Goal: Task Accomplishment & Management: Manage account settings

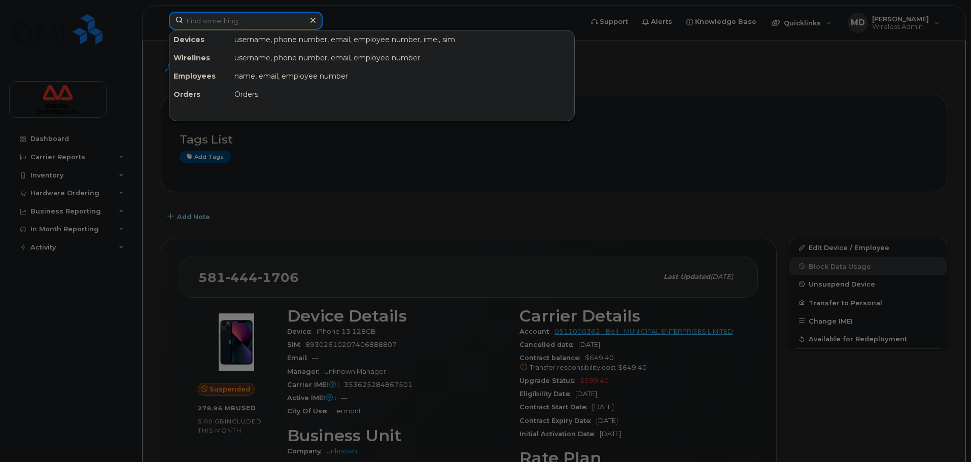
click at [237, 21] on input at bounding box center [246, 21] width 154 height 18
paste input "[PERSON_NAME]"
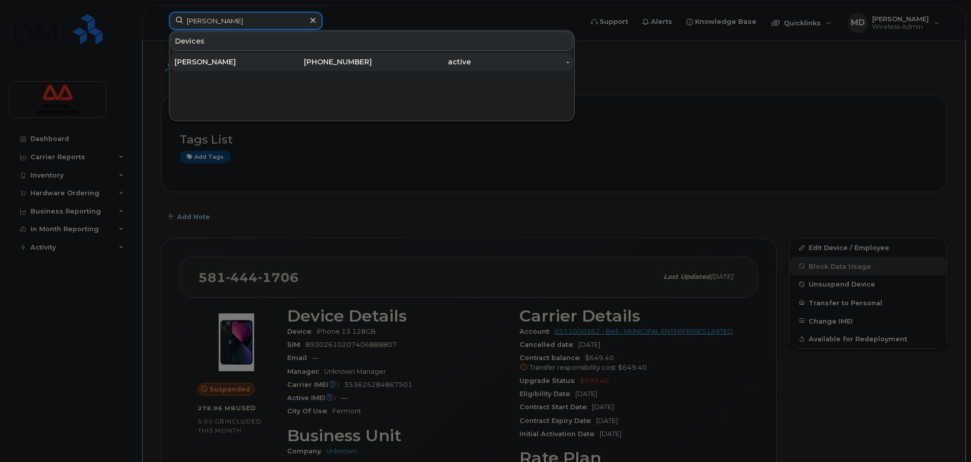
type input "[PERSON_NAME]"
drag, startPoint x: 336, startPoint y: 57, endPoint x: 339, endPoint y: 65, distance: 8.7
click at [336, 57] on div "709-280-3658" at bounding box center [323, 62] width 99 height 10
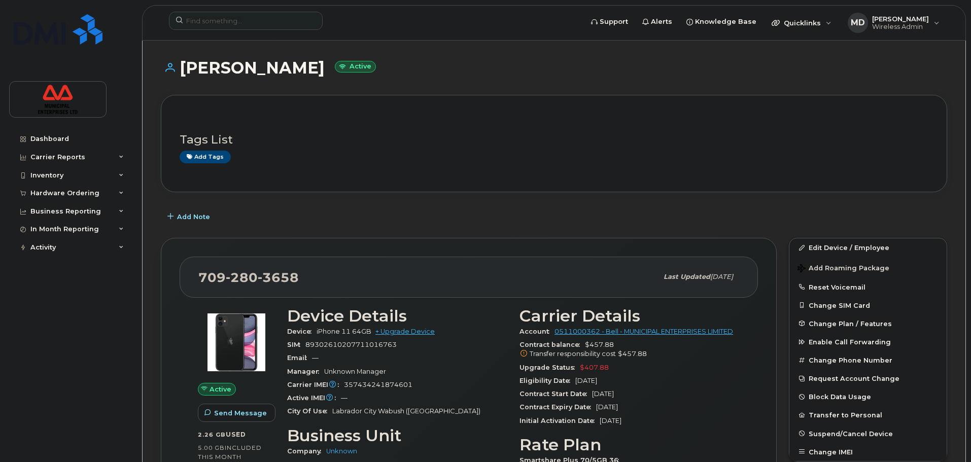
click at [368, 71] on h1 "[PERSON_NAME] Active" at bounding box center [554, 68] width 787 height 18
click at [241, 217] on div "Add Note" at bounding box center [554, 217] width 787 height 18
click at [431, 223] on div "Add Note" at bounding box center [554, 217] width 787 height 18
click at [329, 213] on div "Add Note" at bounding box center [554, 217] width 787 height 18
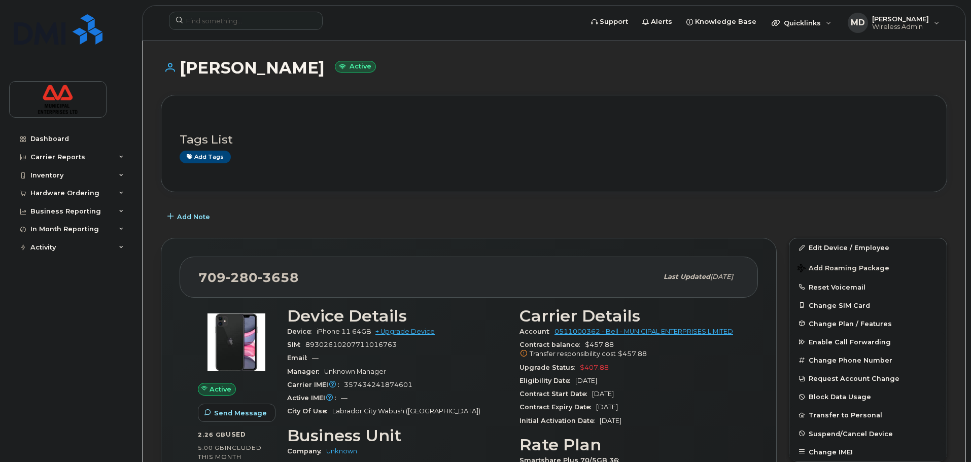
click at [295, 216] on div "Add Note" at bounding box center [554, 217] width 787 height 18
click at [370, 224] on div "Add Note" at bounding box center [554, 217] width 787 height 18
drag, startPoint x: 413, startPoint y: 385, endPoint x: 346, endPoint y: 387, distance: 67.0
click at [346, 387] on div "Carrier IMEI Carrier IMEI is reported during the last billing cycle or change o…" at bounding box center [397, 385] width 220 height 13
copy span "357434241874601"
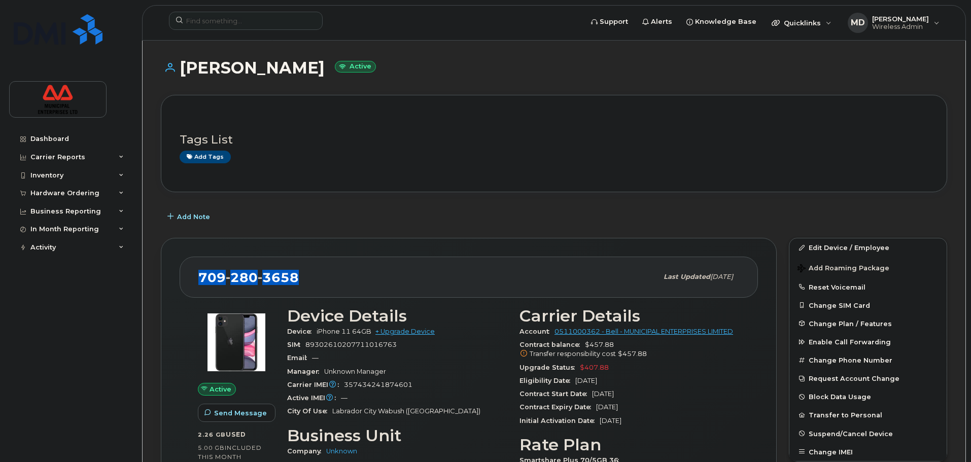
drag, startPoint x: 308, startPoint y: 276, endPoint x: 197, endPoint y: 276, distance: 110.6
click at [197, 276] on div "[PHONE_NUMBER] Last updated [DATE]" at bounding box center [469, 277] width 578 height 41
copy span "[PHONE_NUMBER]"
click at [838, 255] on link "Edit Device / Employee" at bounding box center [868, 247] width 157 height 18
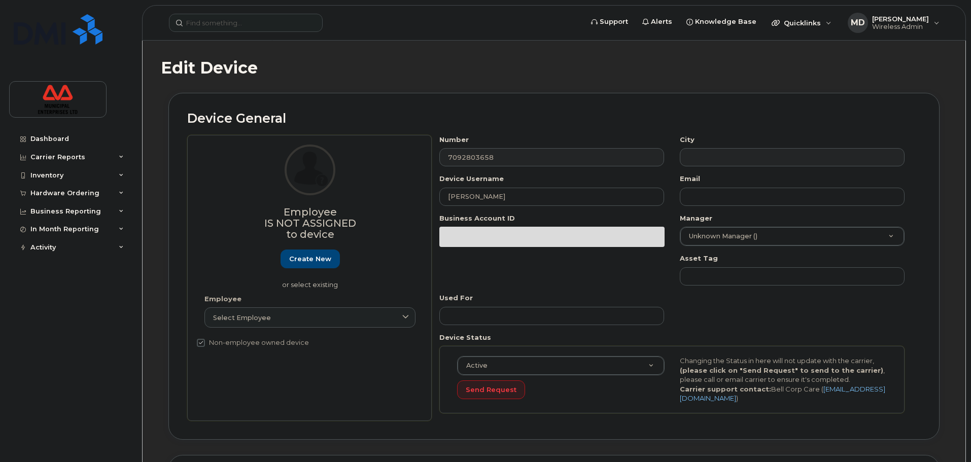
select select "3844586"
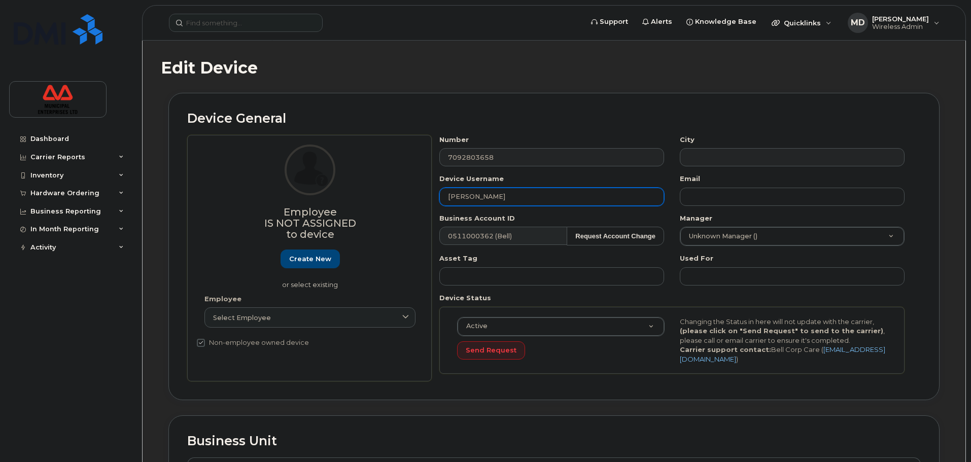
drag, startPoint x: 508, startPoint y: 197, endPoint x: 315, endPoint y: 192, distance: 192.9
click at [315, 192] on div "Employee Is not assigned to device Create new or select existing Employee Selec…" at bounding box center [554, 258] width 734 height 247
type input "SEPTEMBER 17 2025 SUSPENDED"
click at [503, 112] on h2 "Device General" at bounding box center [554, 119] width 734 height 14
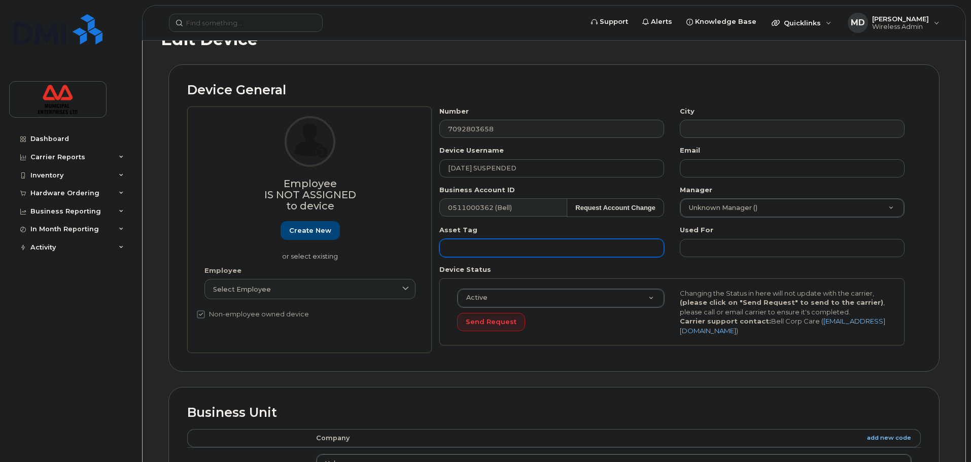
scroll to position [51, 0]
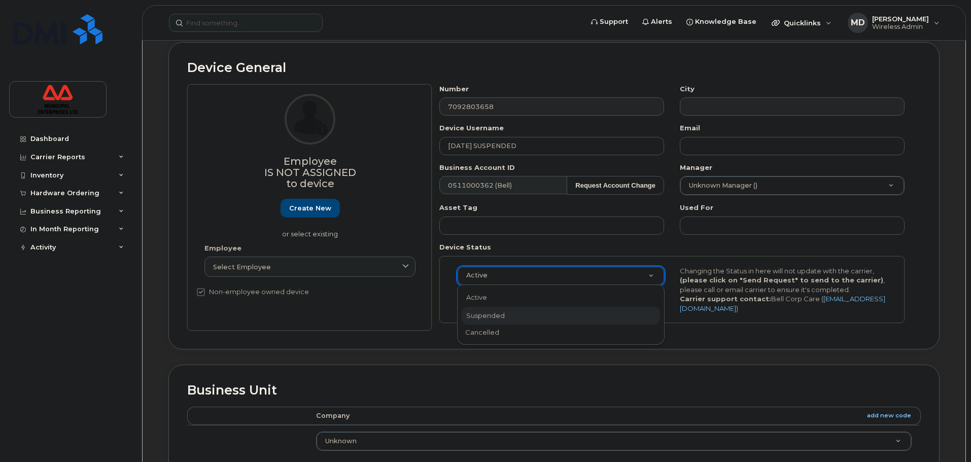
select select "suspended"
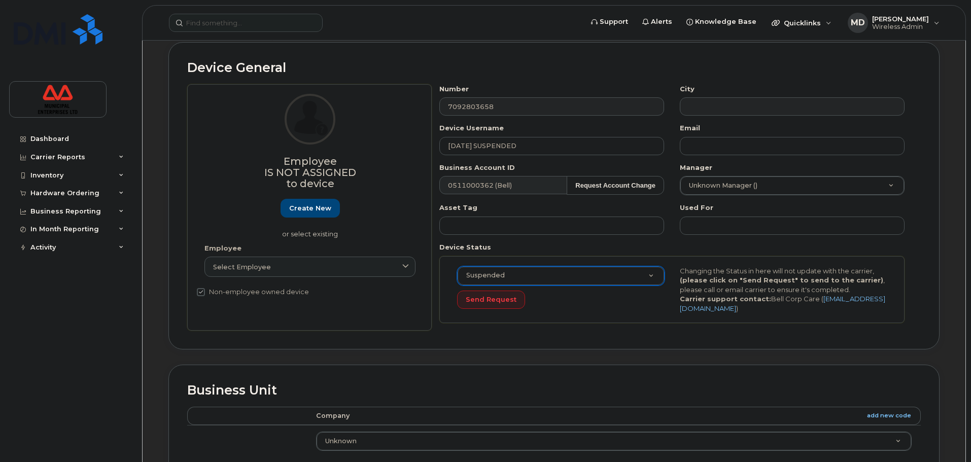
click at [574, 315] on div "Suspended Active Suspended Cancelled Send Request Changing the Status in here w…" at bounding box center [671, 289] width 465 height 67
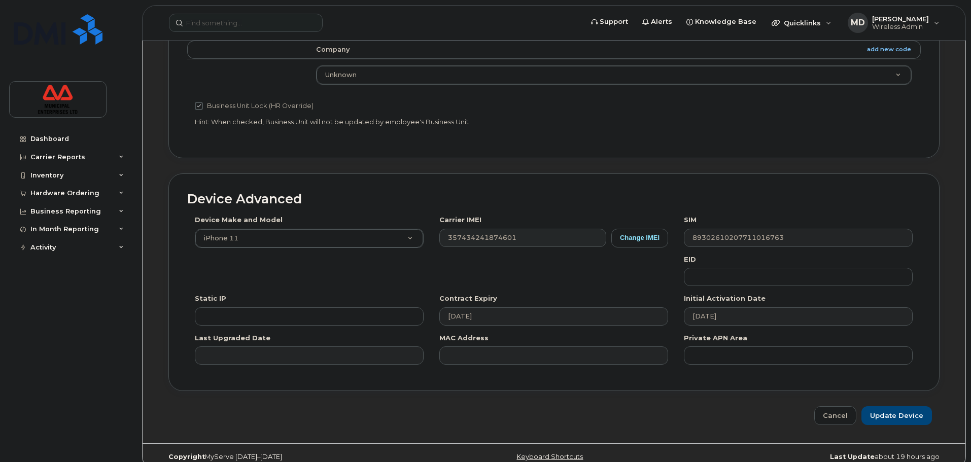
scroll to position [431, 0]
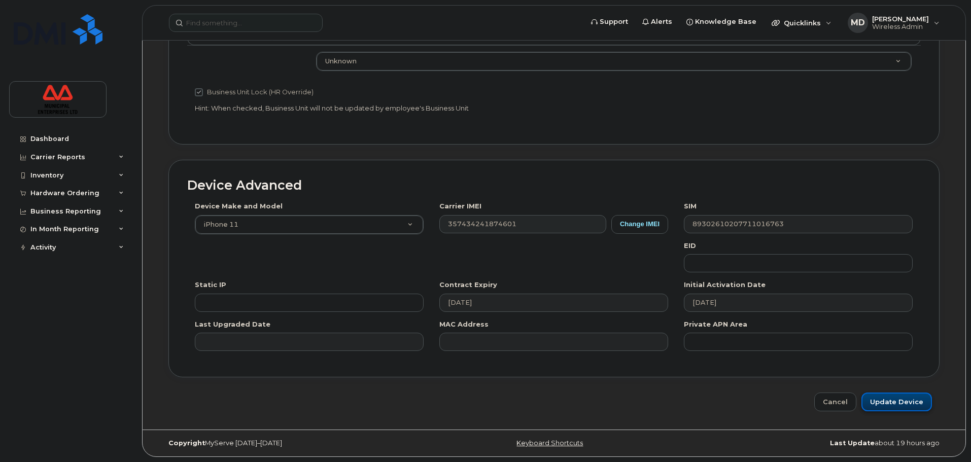
click at [887, 404] on input "Update Device" at bounding box center [897, 402] width 71 height 19
type input "Saving..."
